Goal: Information Seeking & Learning: Learn about a topic

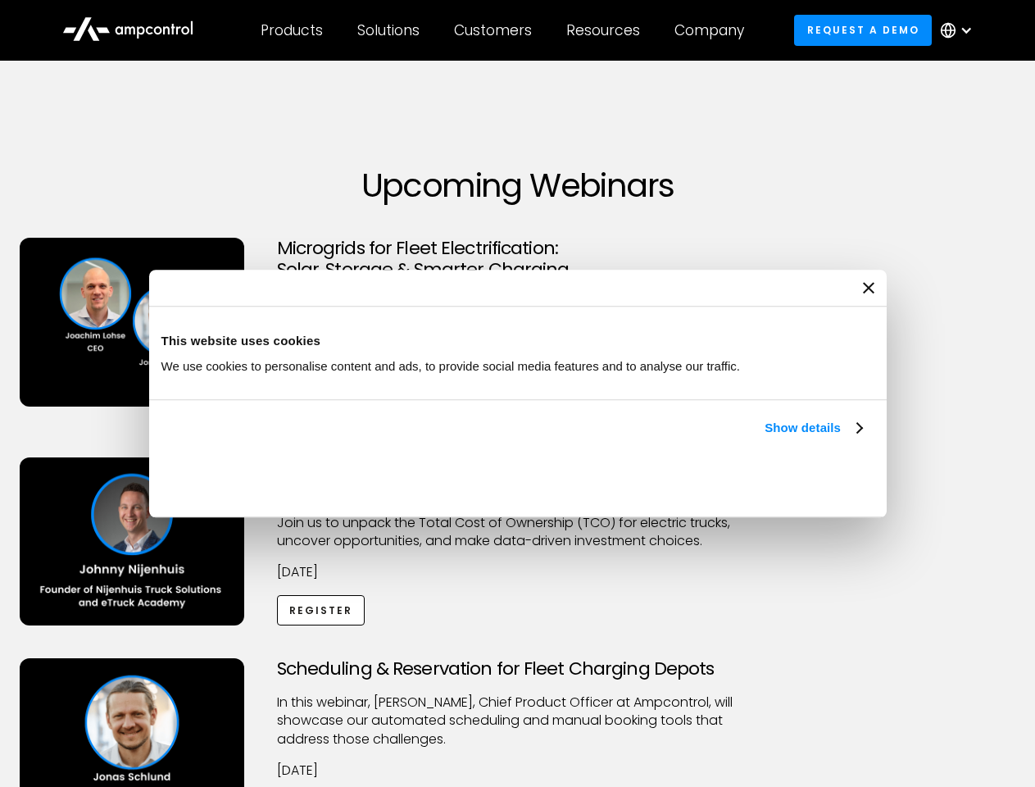
click at [765, 438] on link "Show details" at bounding box center [813, 428] width 97 height 20
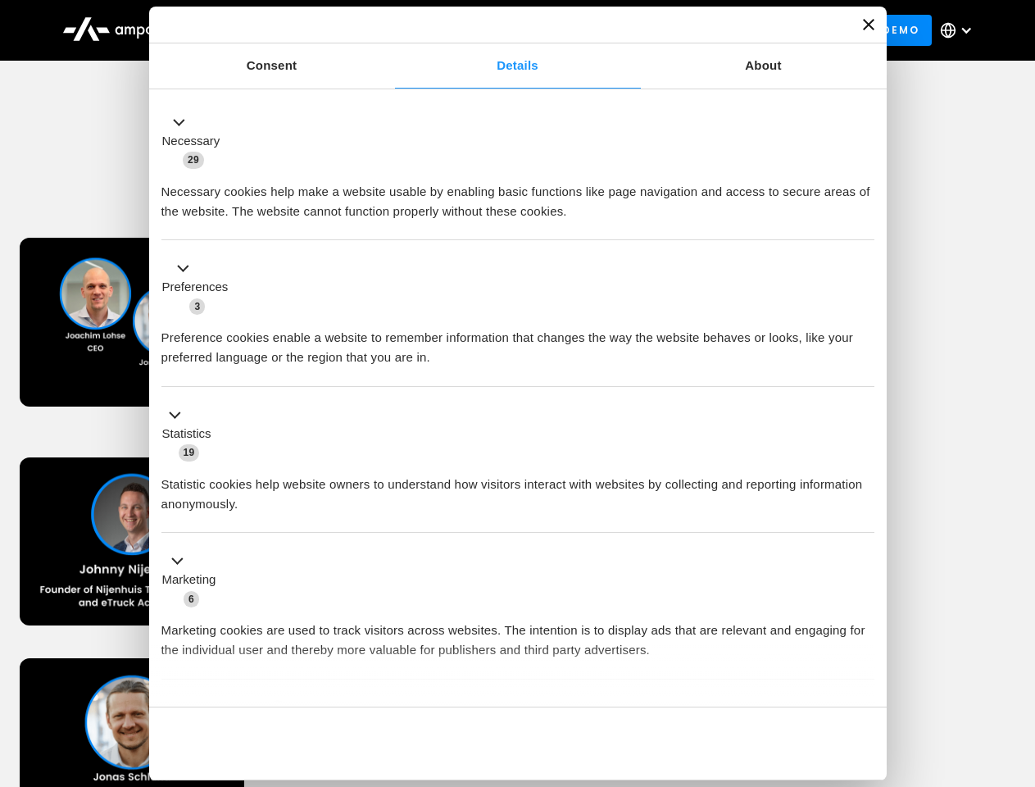
click at [864, 221] on div "Necessary cookies help make a website usable by enabling basic functions like p…" at bounding box center [517, 196] width 713 height 52
click at [504, 30] on div "Customers" at bounding box center [493, 30] width 78 height 18
click at [291, 30] on div "Products" at bounding box center [292, 30] width 62 height 18
click at [389, 30] on div "Solutions" at bounding box center [388, 30] width 62 height 18
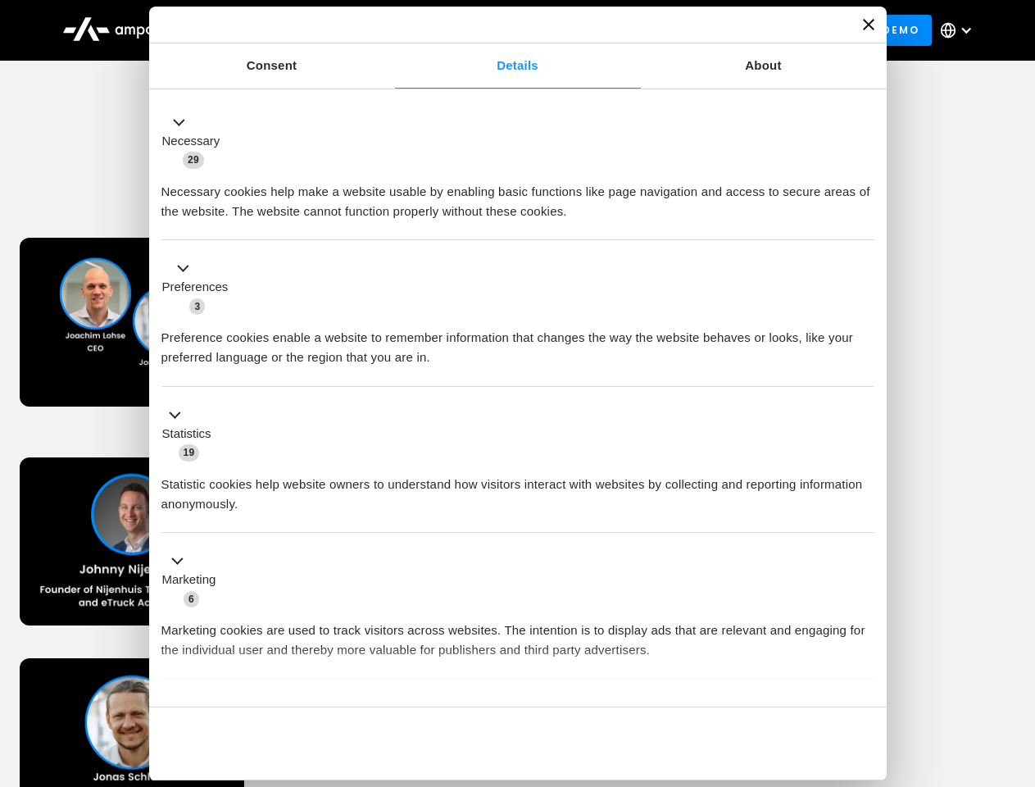
click at [496, 30] on div "Customers" at bounding box center [493, 30] width 78 height 18
click at [607, 30] on div "Resources" at bounding box center [603, 30] width 74 height 18
click at [715, 30] on div "Company" at bounding box center [710, 30] width 70 height 18
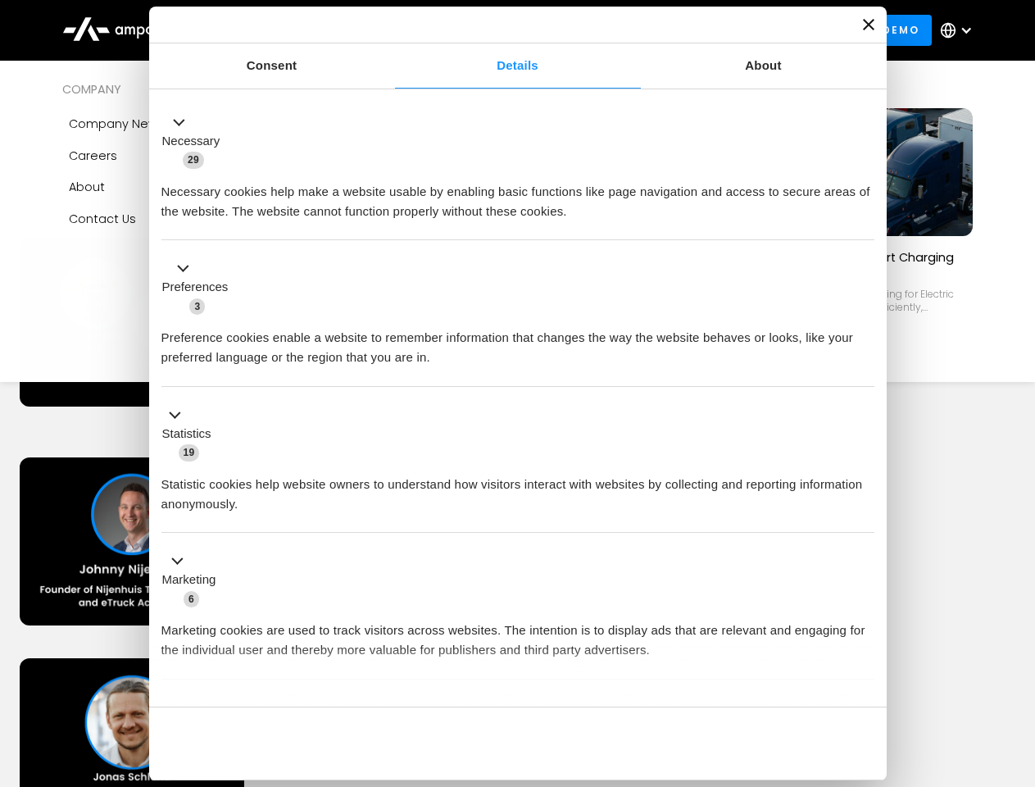
click at [961, 30] on div at bounding box center [966, 30] width 13 height 13
